Goal: Transaction & Acquisition: Purchase product/service

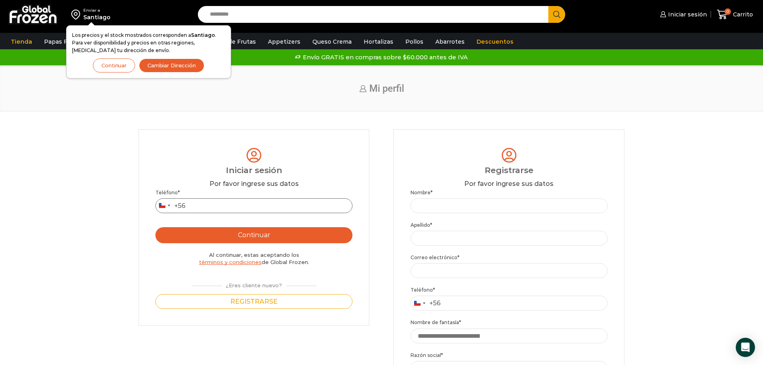
click at [297, 203] on input "Teléfono *" at bounding box center [253, 205] width 197 height 15
type input "*********"
click at [298, 235] on button "Continuar" at bounding box center [253, 235] width 197 height 16
click at [122, 65] on button "Continuar" at bounding box center [114, 65] width 42 height 14
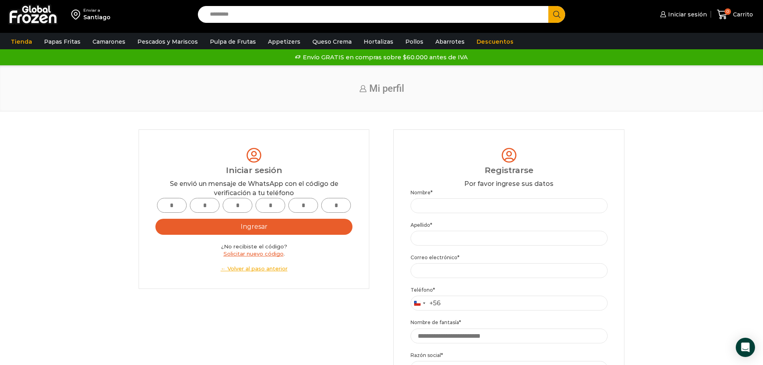
click at [168, 208] on input "text" at bounding box center [172, 205] width 30 height 15
type input "*"
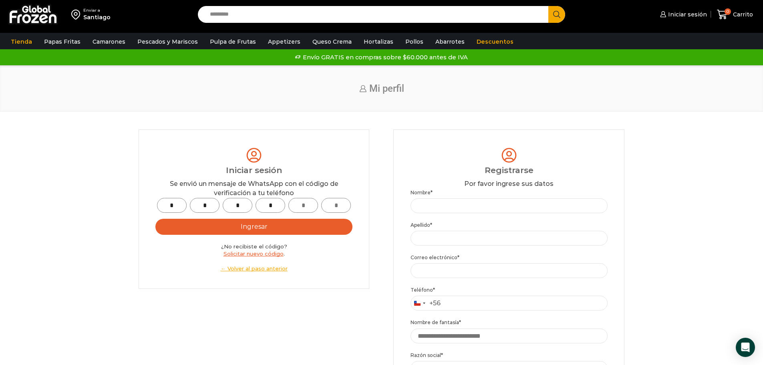
type input "*"
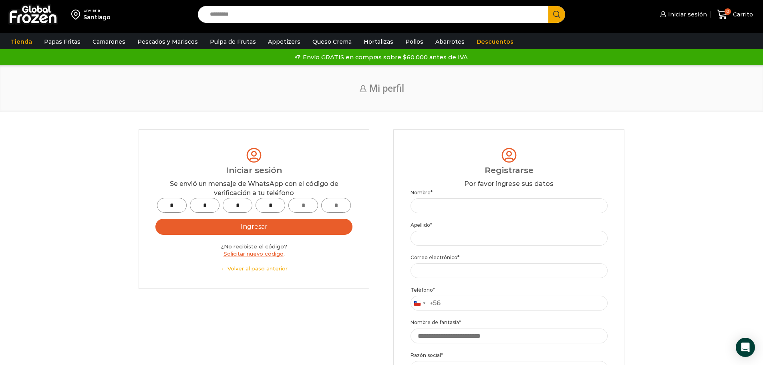
type input "*"
click at [282, 224] on button "Ingresar" at bounding box center [253, 227] width 197 height 16
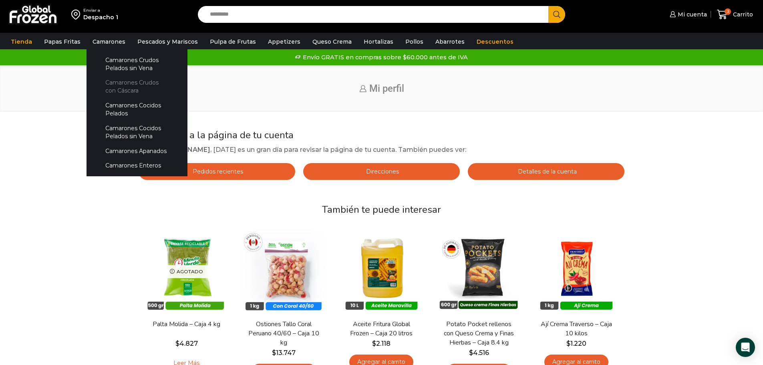
click at [130, 89] on link "Camarones Crudos con Cáscara" at bounding box center [137, 86] width 85 height 23
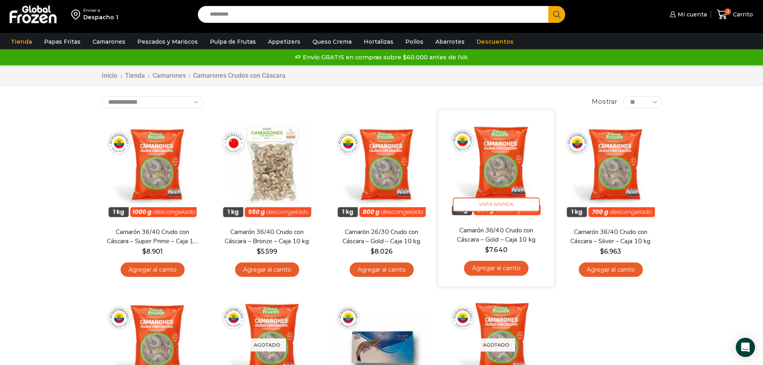
click at [505, 270] on link "Agregar al carrito" at bounding box center [496, 268] width 65 height 15
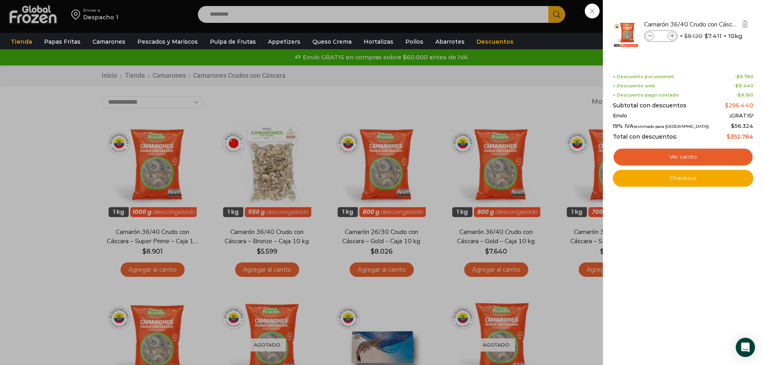
click at [650, 38] on span at bounding box center [649, 36] width 9 height 9
type input "*"
click at [714, 153] on link "Ver carrito" at bounding box center [683, 157] width 141 height 18
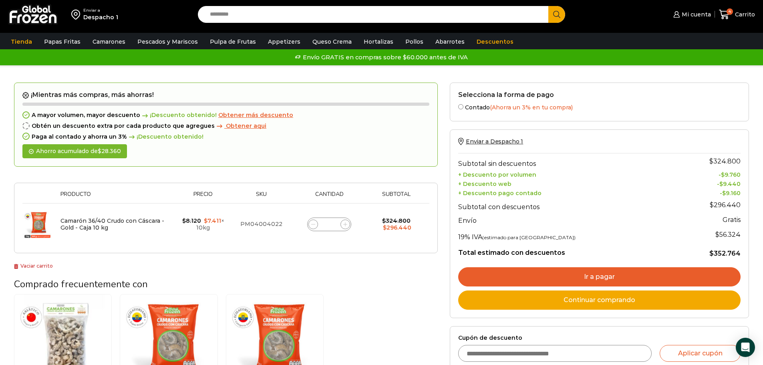
click at [312, 229] on span at bounding box center [313, 225] width 10 height 10
type input "*"
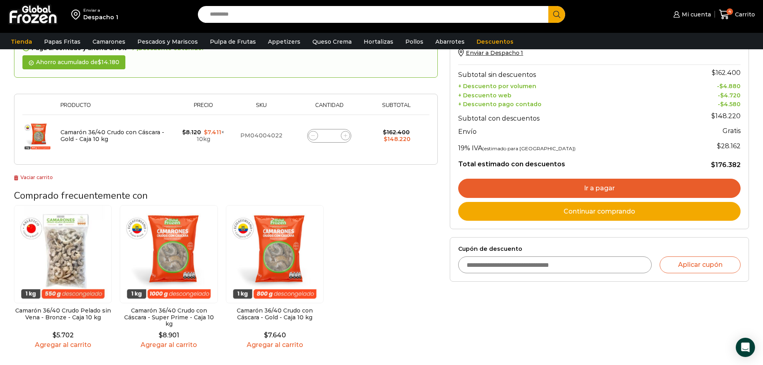
scroll to position [41, 0]
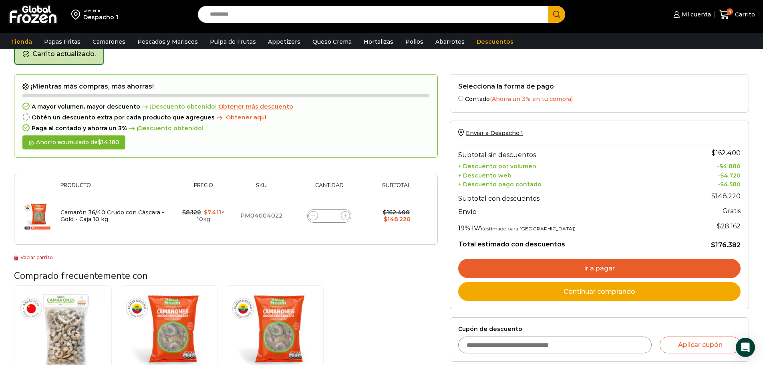
click at [601, 266] on link "Ir a pagar" at bounding box center [599, 268] width 282 height 19
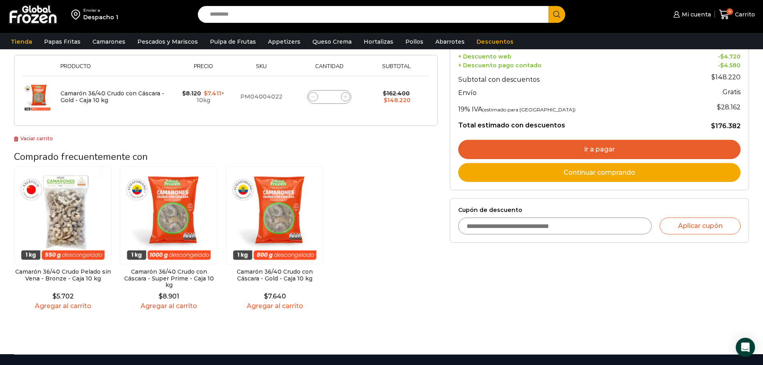
scroll to position [130, 0]
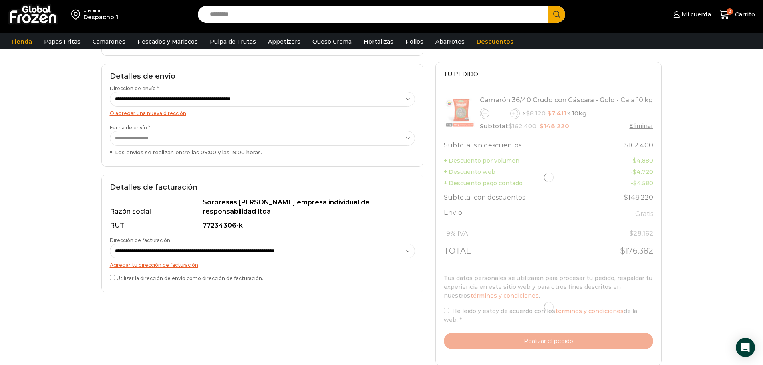
scroll to position [120, 0]
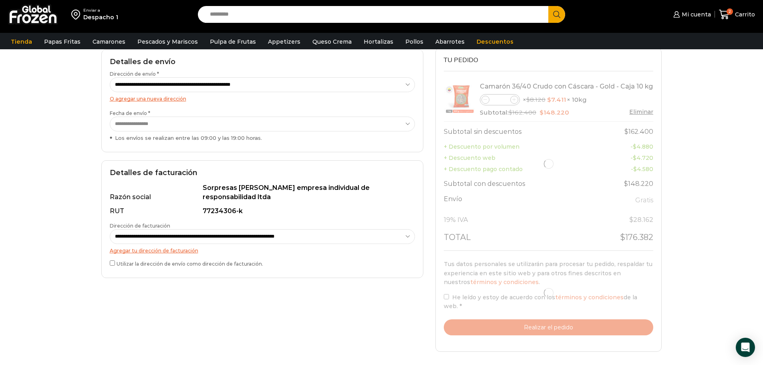
click at [116, 266] on label "Utilizar la dirección de envío como dirección de facturación." at bounding box center [262, 263] width 305 height 8
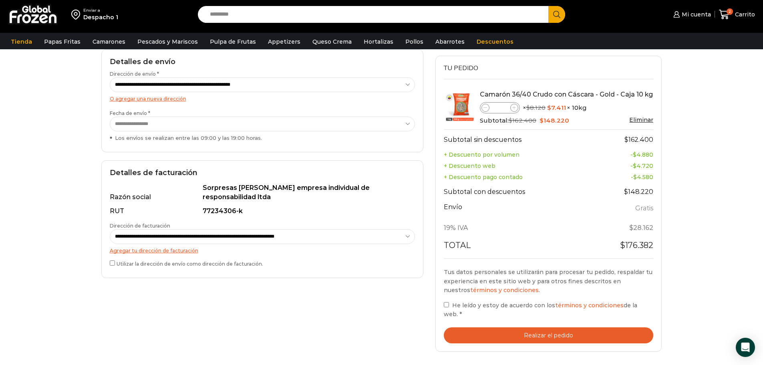
click at [520, 333] on button "Realizar el pedido" at bounding box center [549, 335] width 210 height 16
